Goal: Task Accomplishment & Management: Complete application form

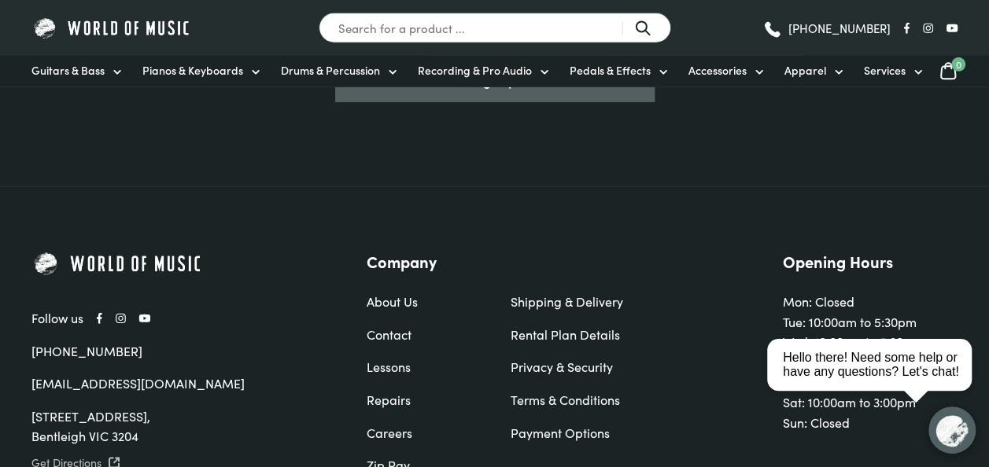
scroll to position [5219, 0]
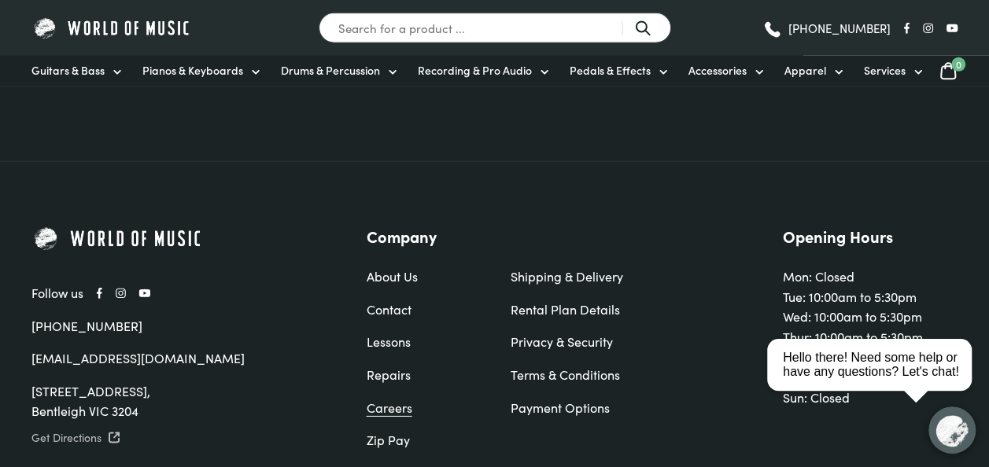
click at [393, 398] on link "Careers" at bounding box center [422, 408] width 112 height 20
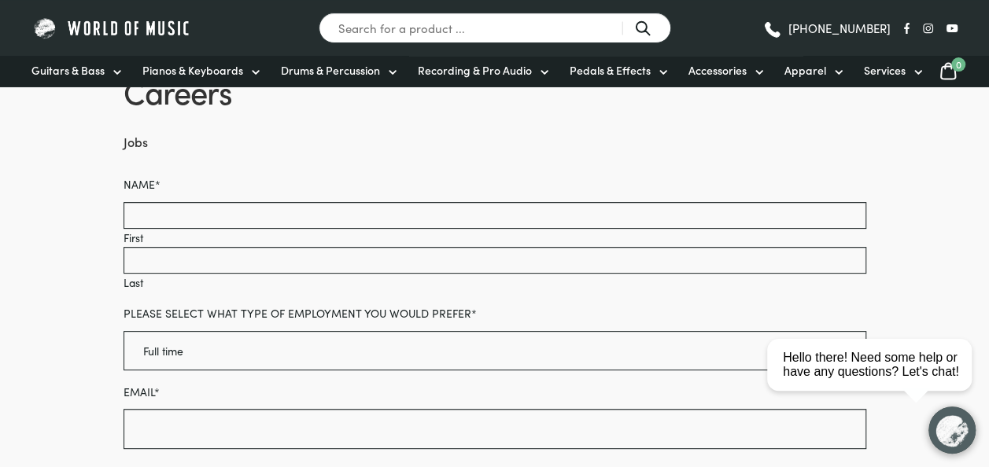
scroll to position [131, 0]
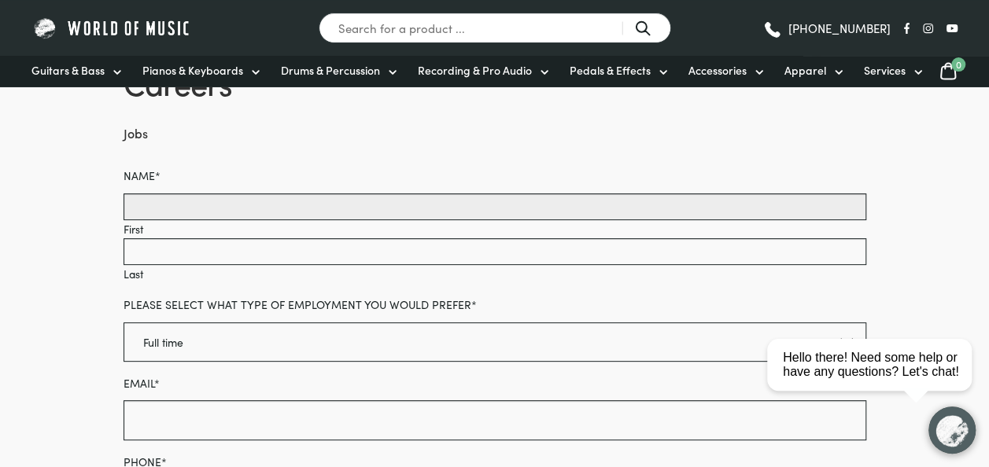
click at [339, 204] on input "First" at bounding box center [494, 206] width 742 height 27
type input "Jacob"
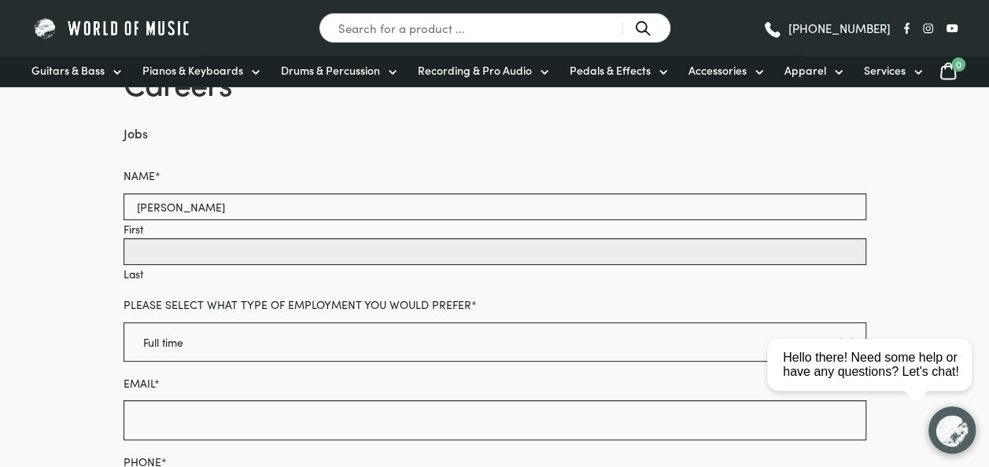
click at [270, 244] on input "Last" at bounding box center [494, 251] width 742 height 27
type input "Burfoot"
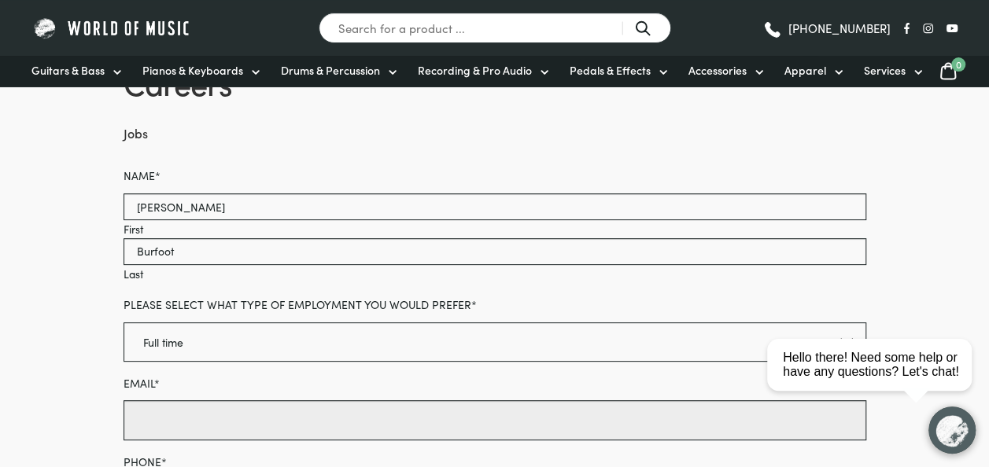
click at [206, 403] on input "Email *" at bounding box center [494, 419] width 742 height 39
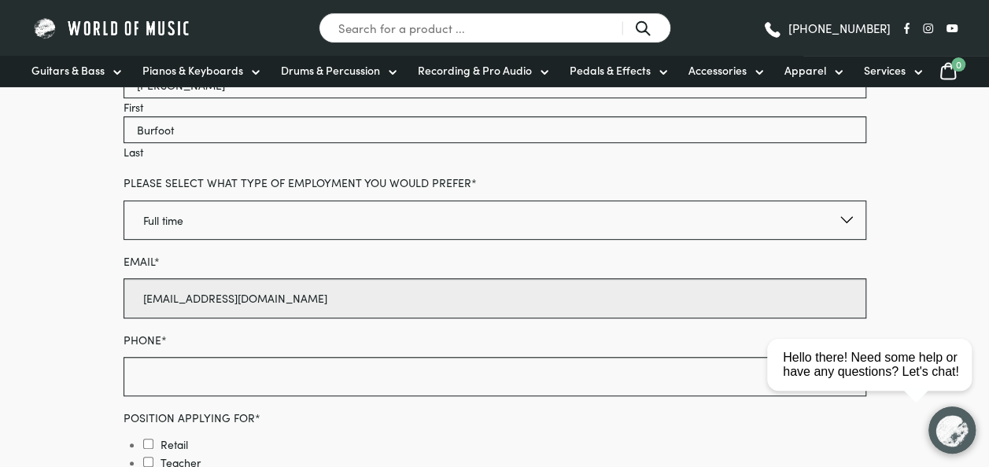
scroll to position [257, 0]
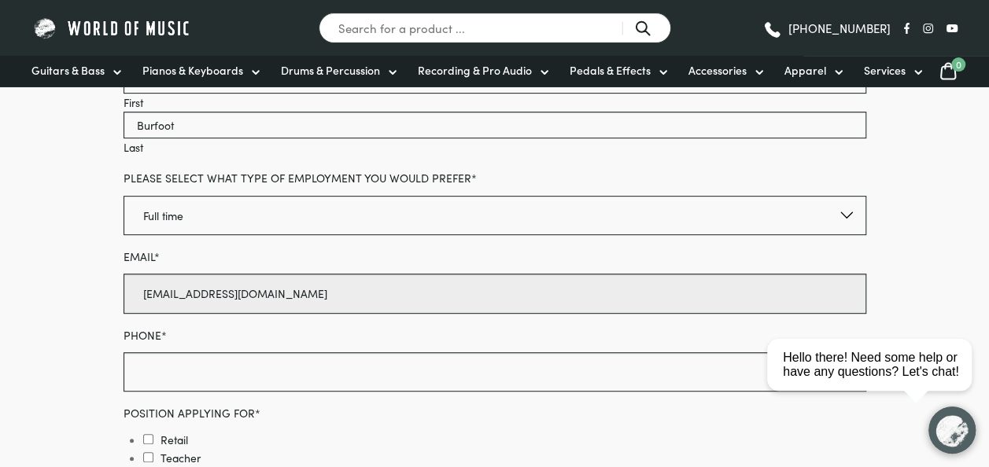
type input "bushfoot456@gmail.com"
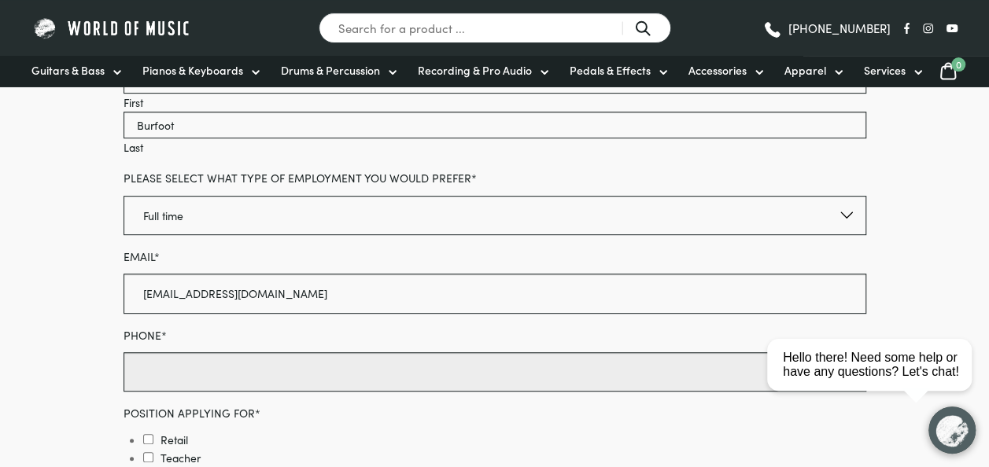
click at [179, 387] on input "Phone *" at bounding box center [494, 371] width 742 height 39
type input "0412113265"
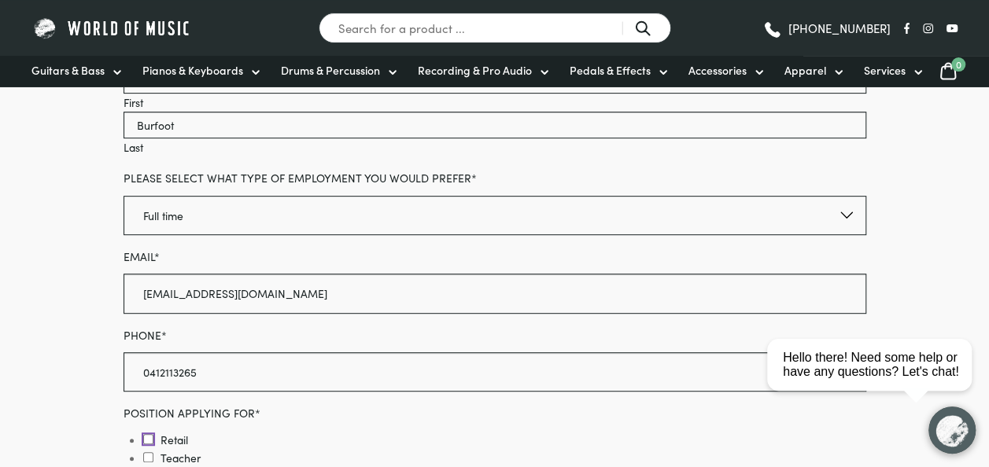
click at [146, 434] on input "Retail" at bounding box center [148, 439] width 10 height 10
checkbox input "true"
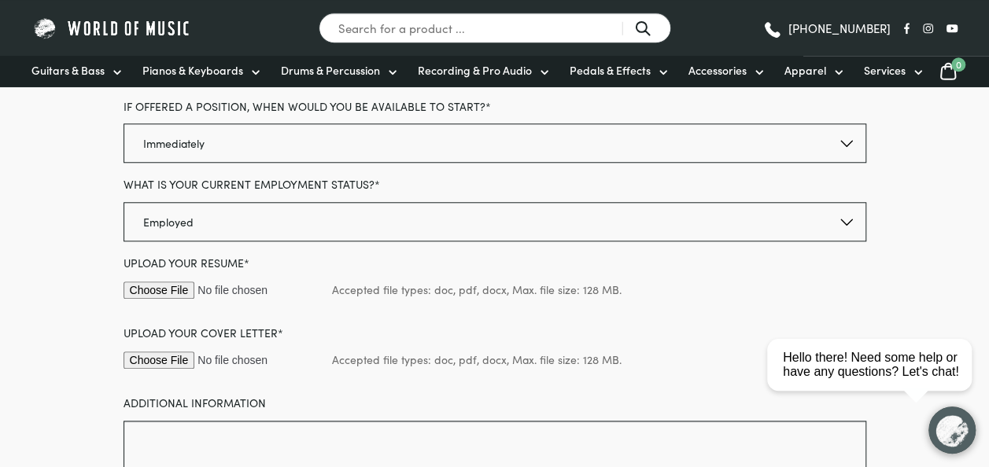
scroll to position [660, 0]
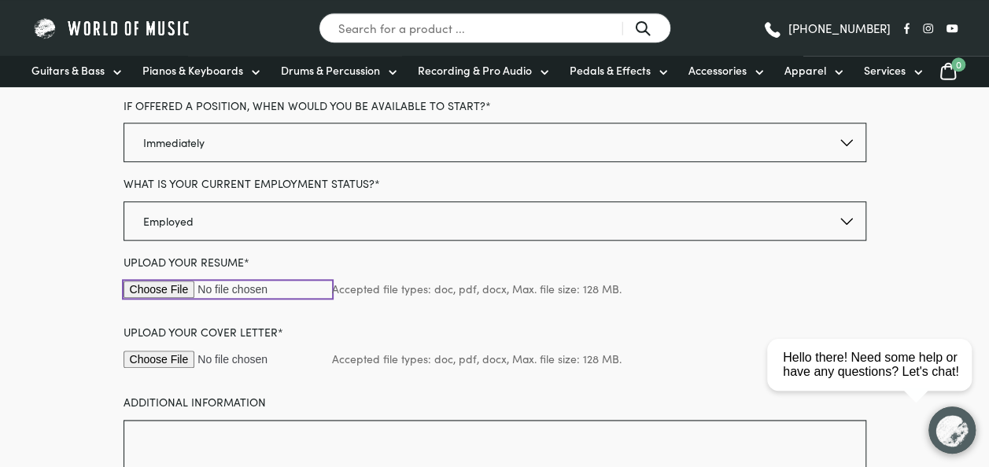
click at [172, 283] on input "Upload your resume *" at bounding box center [227, 289] width 208 height 17
type input "C:\fakepath\Jacob Burfoot - Resume.docx"
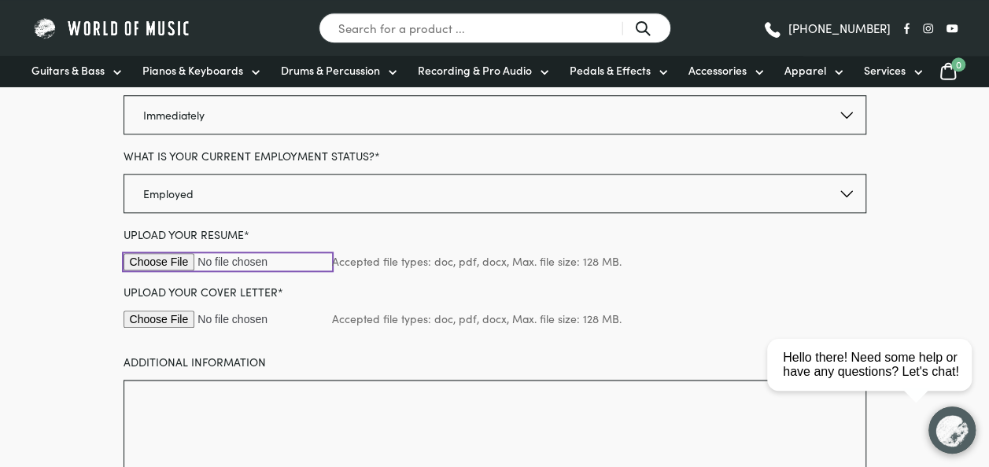
scroll to position [690, 0]
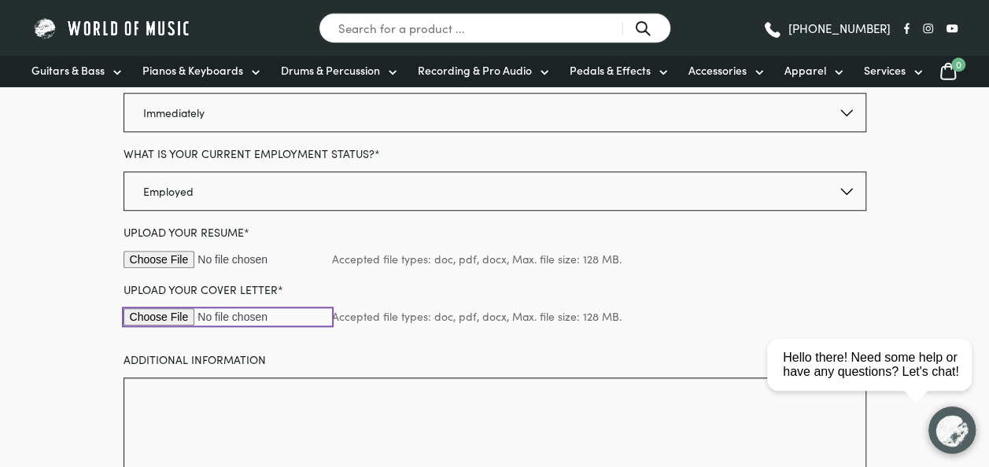
click at [157, 315] on input "Upload your cover letter *" at bounding box center [227, 316] width 208 height 17
type input "C:\fakepath\Jacob Burfoot - World of Music Cover Letter.docx"
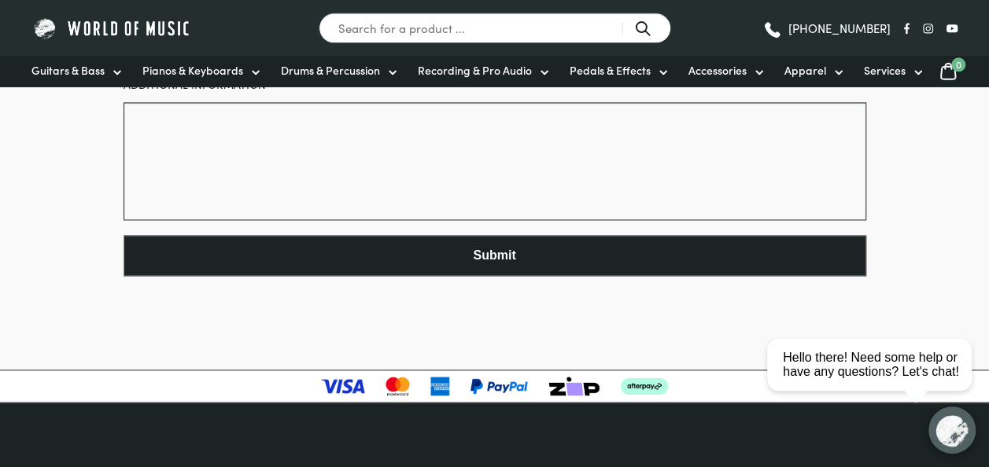
scroll to position [952, 0]
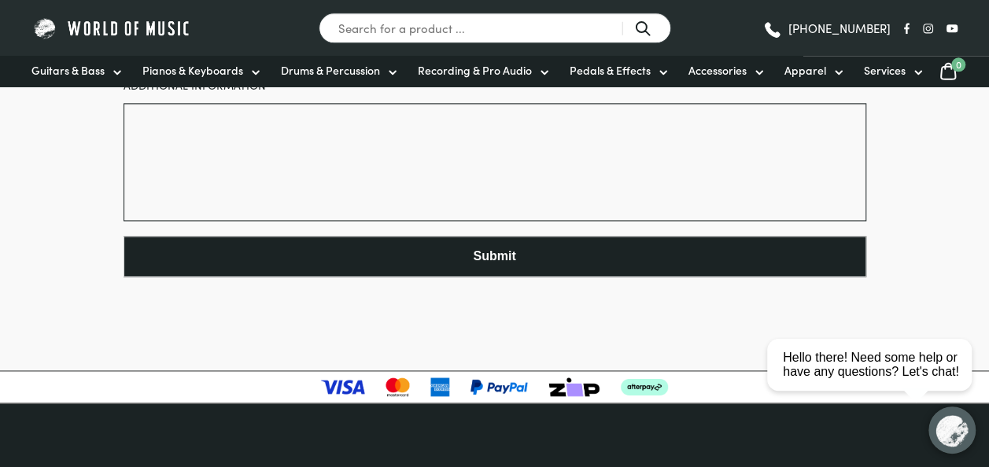
click at [532, 259] on button "Submit" at bounding box center [494, 256] width 742 height 41
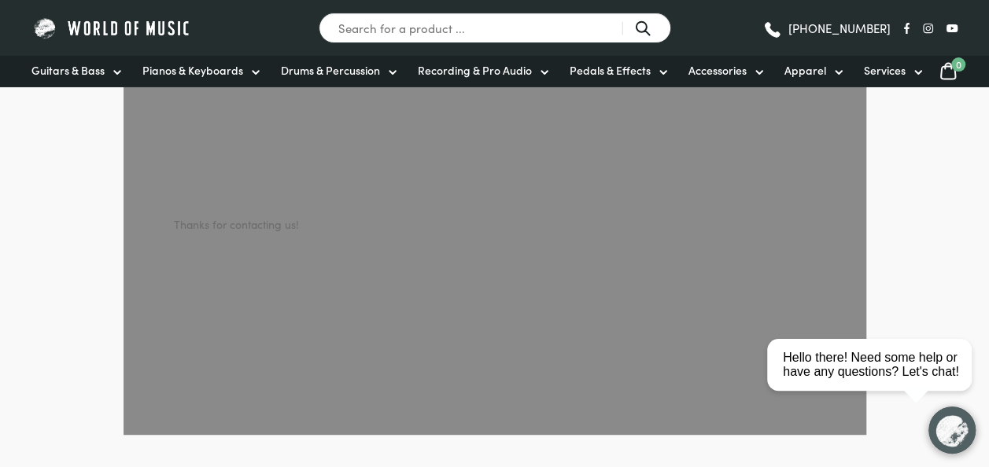
scroll to position [207, 0]
